Goal: Task Accomplishment & Management: Manage account settings

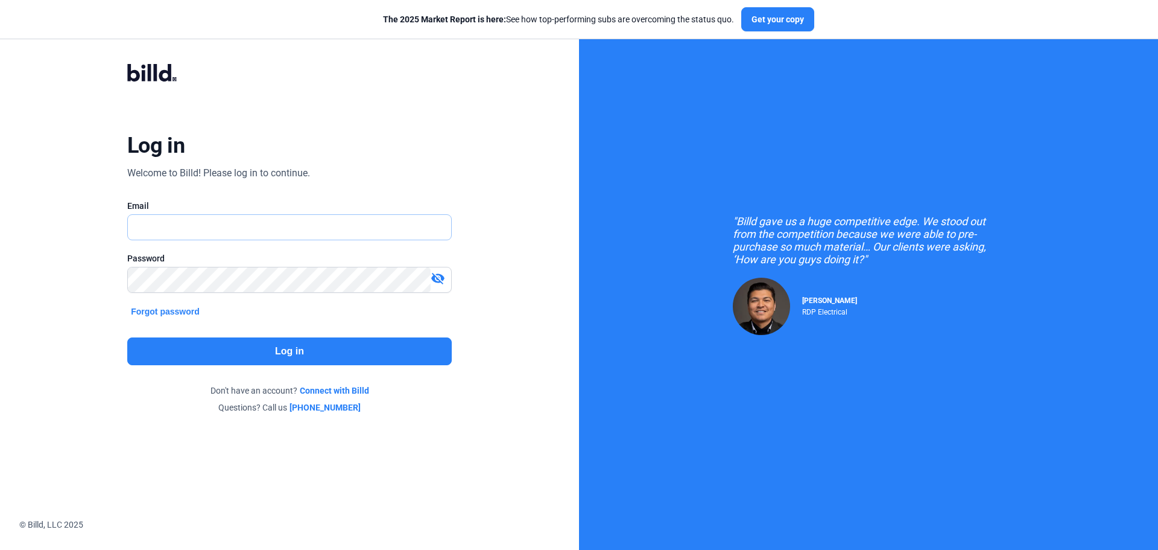
click at [200, 229] on input "text" at bounding box center [289, 227] width 323 height 25
type input "[EMAIL_ADDRESS][DOMAIN_NAME]"
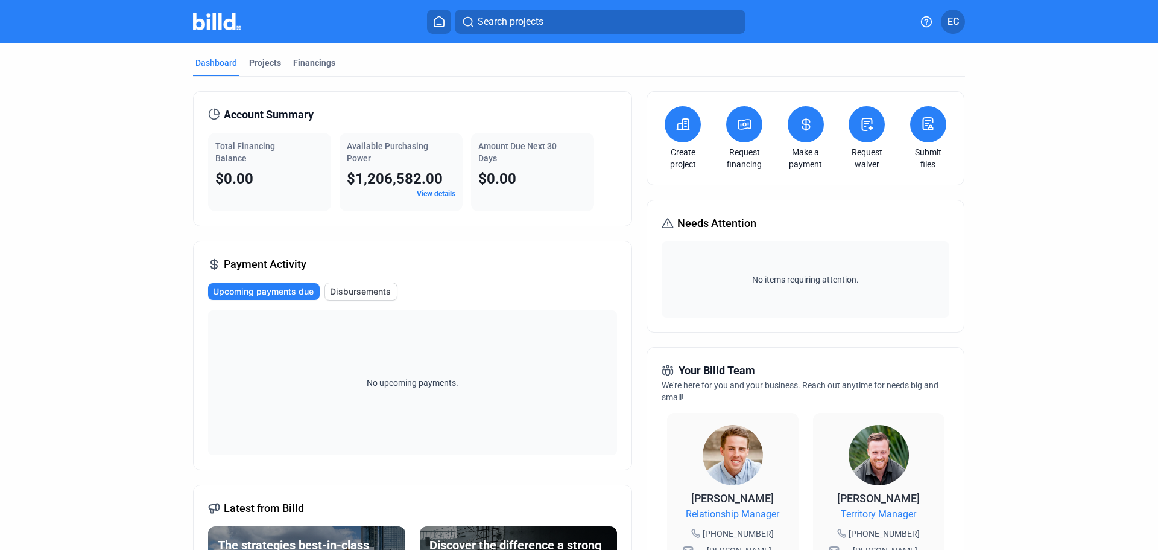
click at [432, 195] on link "View details" at bounding box center [436, 193] width 39 height 8
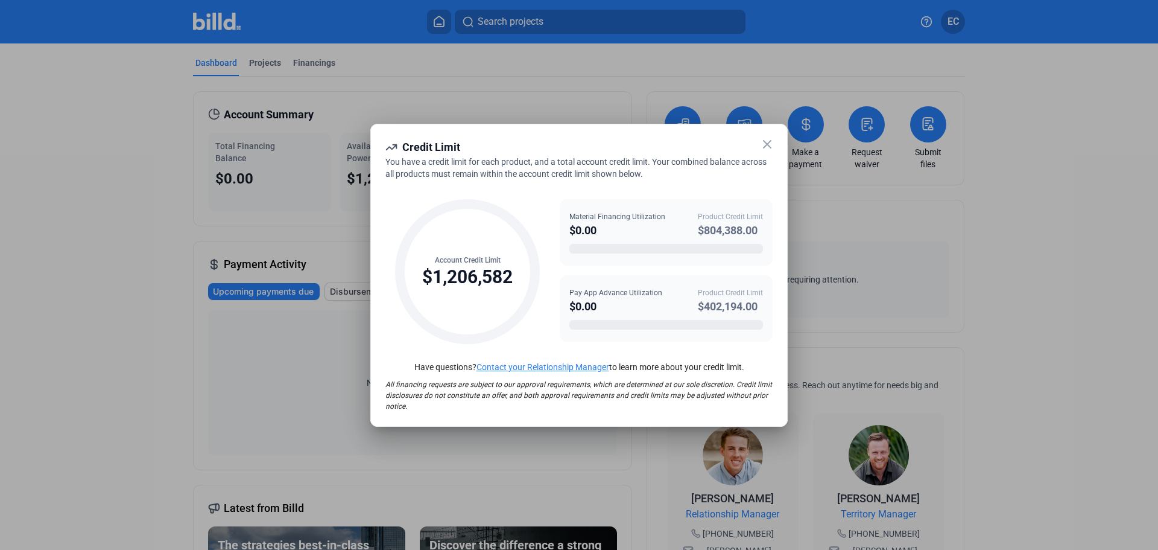
click at [767, 149] on icon at bounding box center [767, 144] width 14 height 14
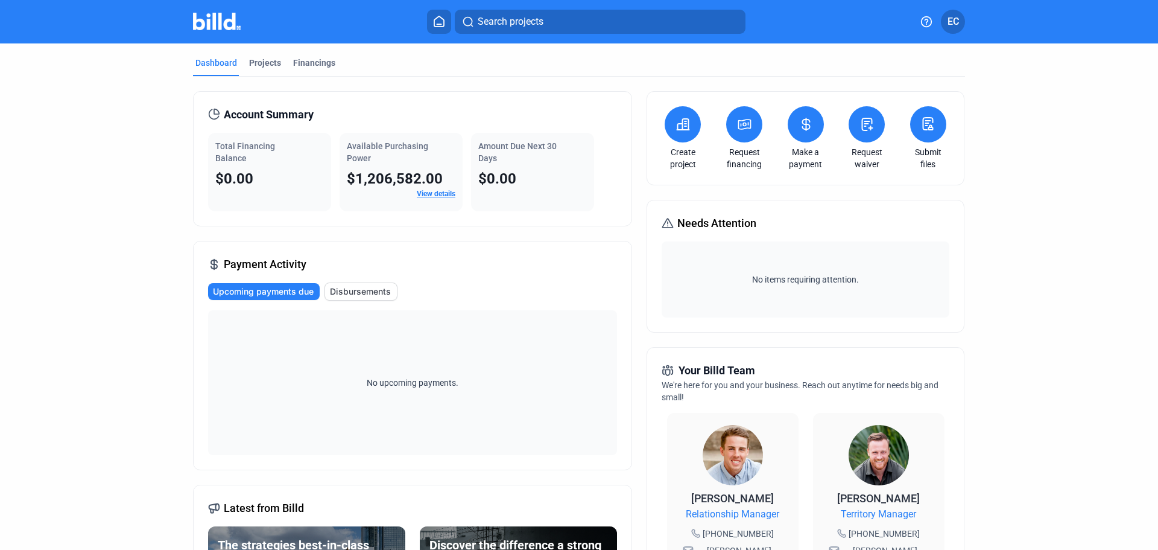
click at [954, 26] on span "EC" at bounding box center [953, 21] width 11 height 14
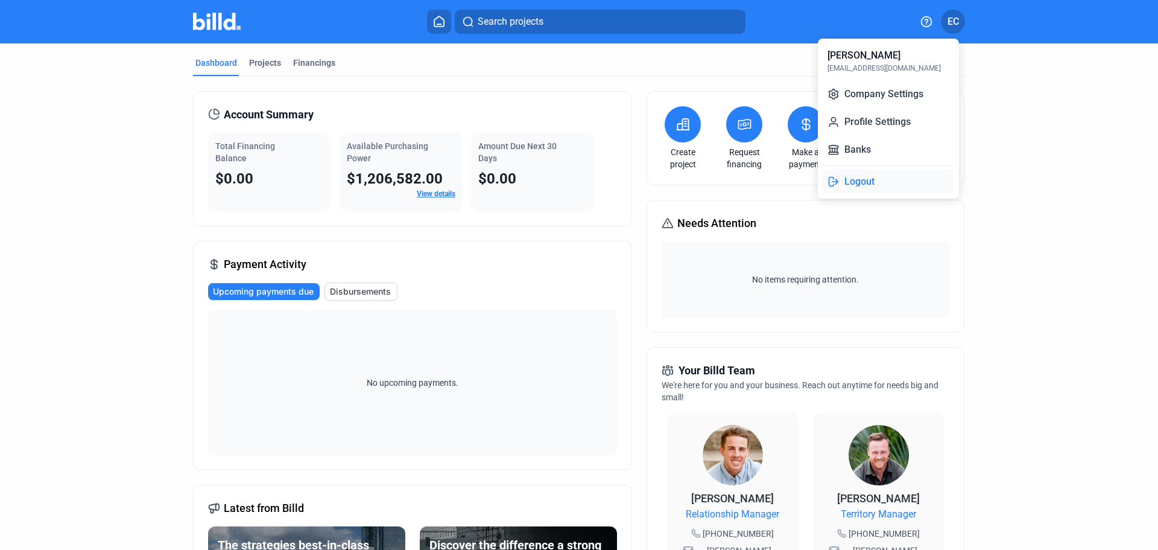
click at [868, 186] on button "Logout" at bounding box center [889, 182] width 132 height 24
